Goal: Find specific page/section: Find specific page/section

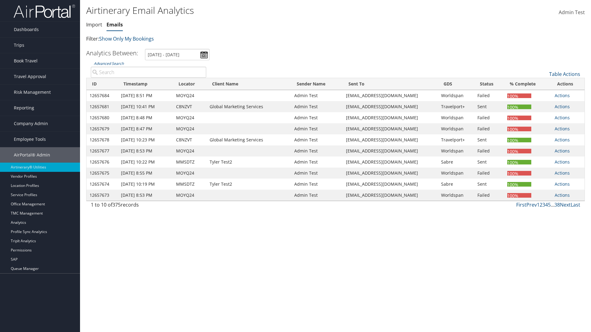
click at [114, 25] on link "Emails" at bounding box center [114, 24] width 16 height 7
click at [109, 63] on link "Advanced Search" at bounding box center [109, 63] width 30 height 5
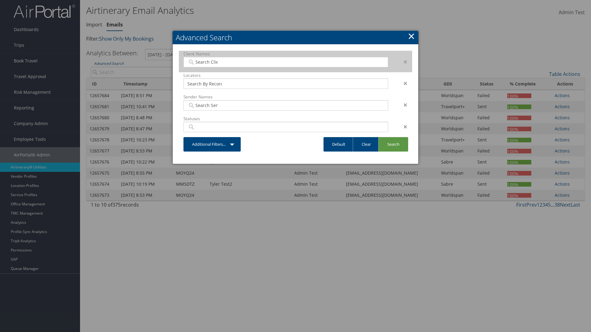
click at [205, 62] on input "search" at bounding box center [204, 62] width 34 height 6
type input "Christopherson Business Travel"
type input "72"
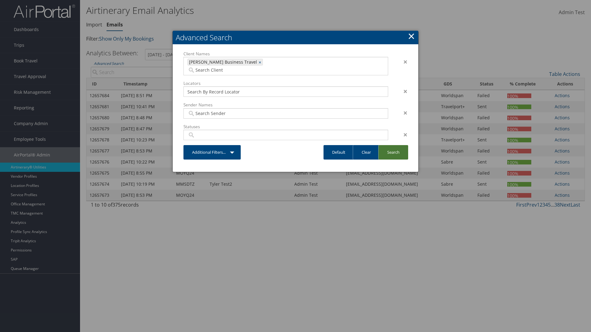
click at [393, 145] on link "Search" at bounding box center [393, 152] width 30 height 14
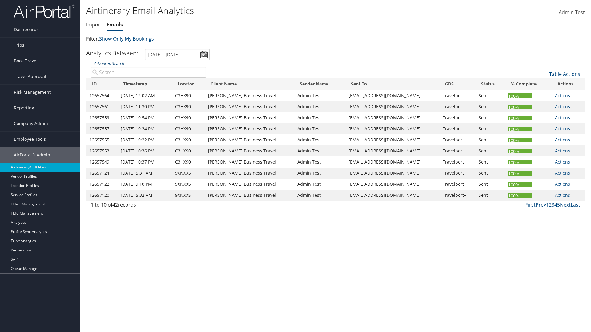
click at [109, 63] on link "Advanced Search" at bounding box center [109, 63] width 30 height 5
